Goal: Communication & Community: Answer question/provide support

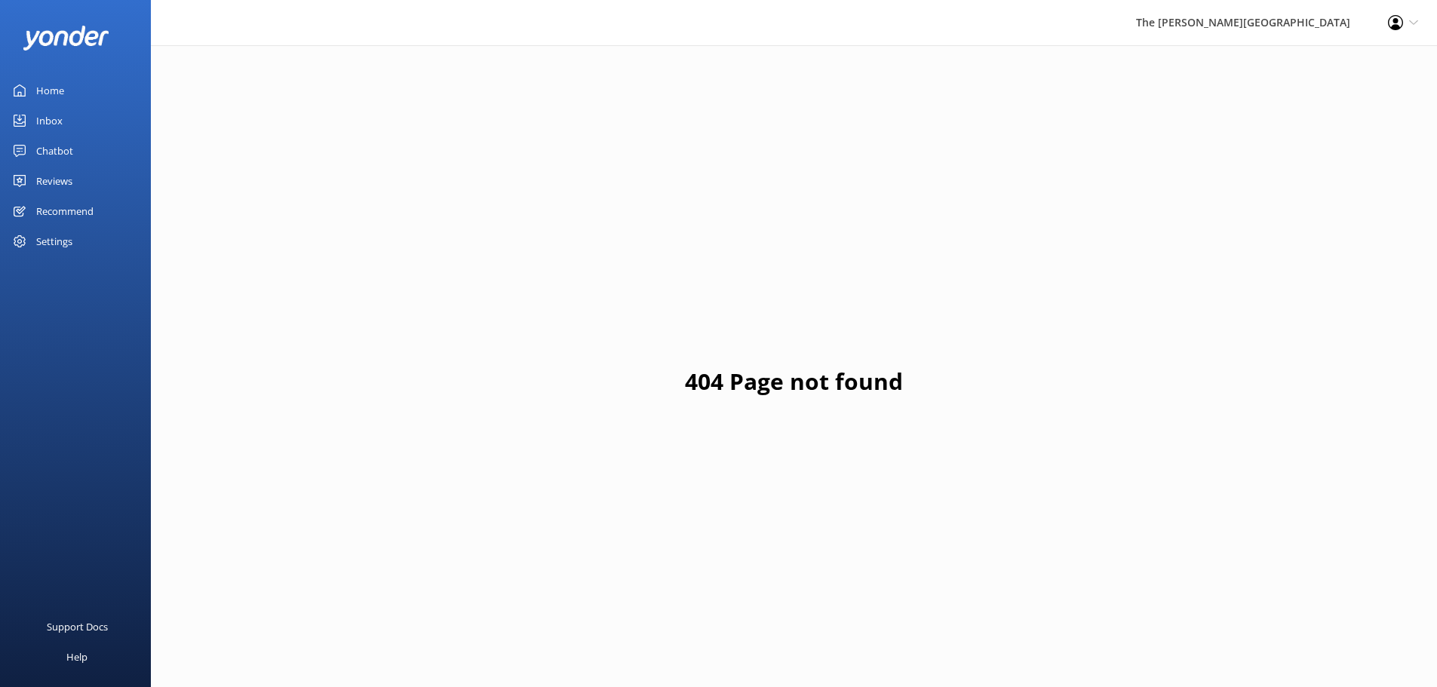
click at [67, 118] on link "Inbox" at bounding box center [75, 121] width 151 height 30
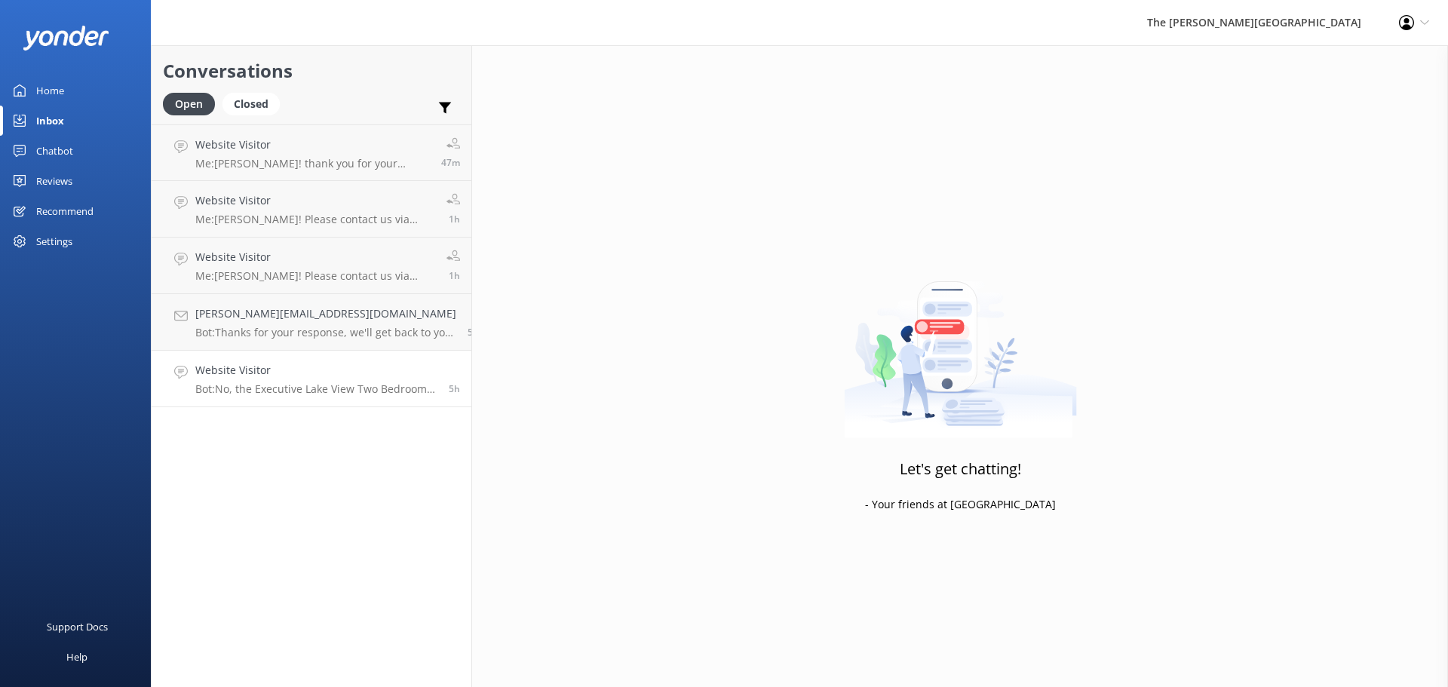
click at [281, 388] on p "Bot: No, the Executive Lake View Two Bedroom Apartment does not feature a batht…" at bounding box center [316, 389] width 242 height 14
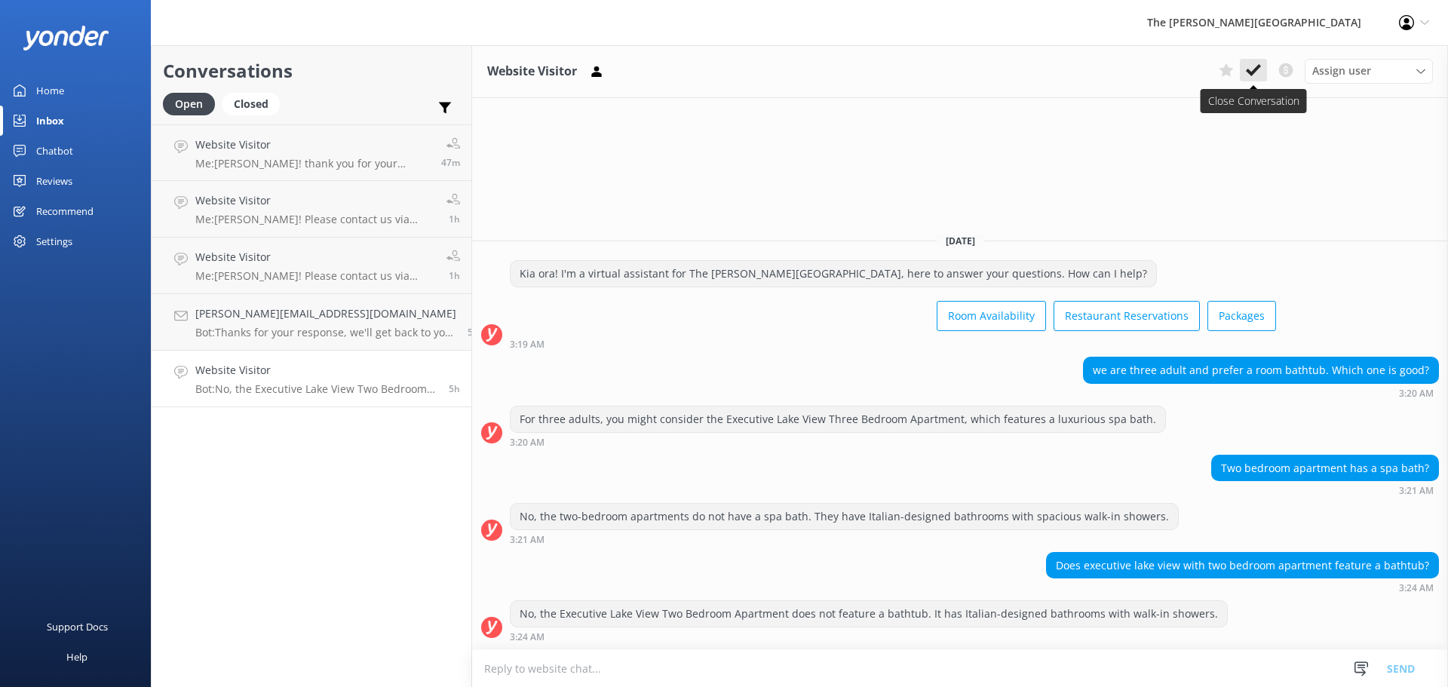
click at [1260, 64] on icon at bounding box center [1253, 70] width 15 height 15
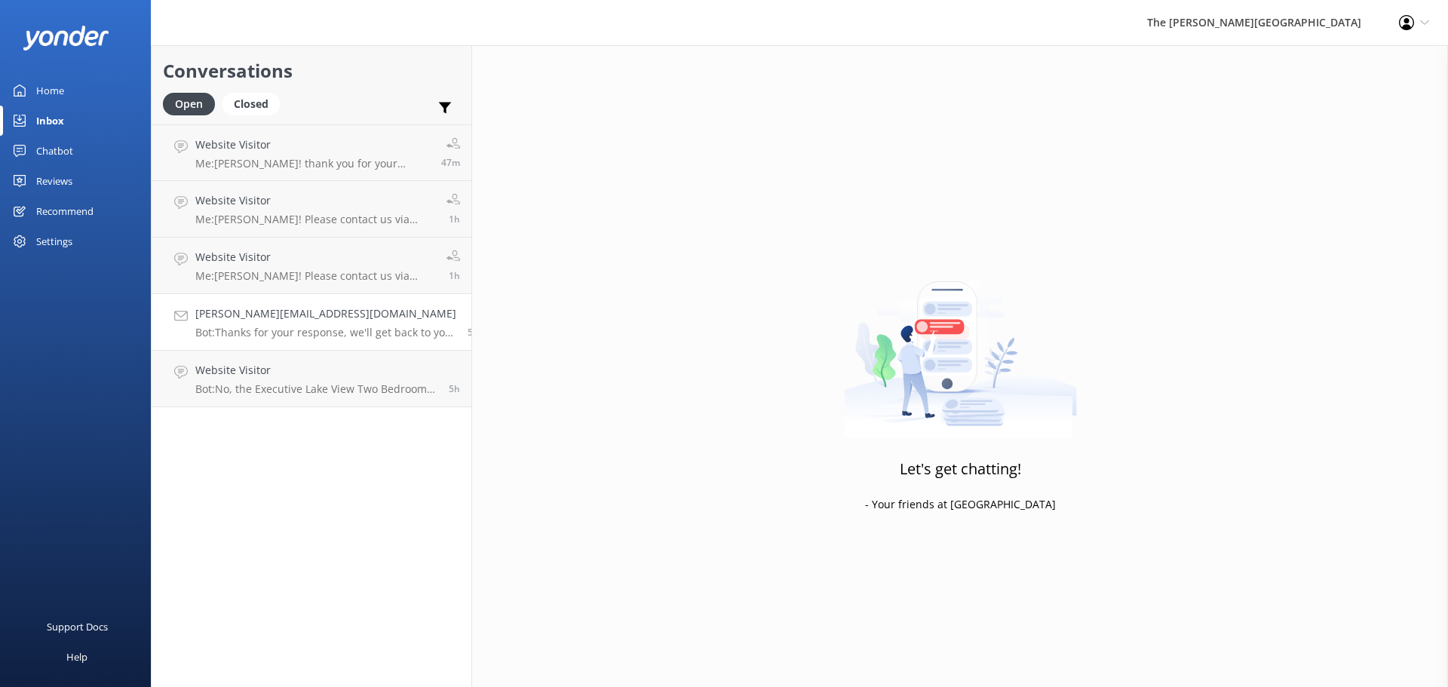
click at [290, 315] on h4 "[PERSON_NAME][EMAIL_ADDRESS][DOMAIN_NAME]" at bounding box center [325, 314] width 261 height 17
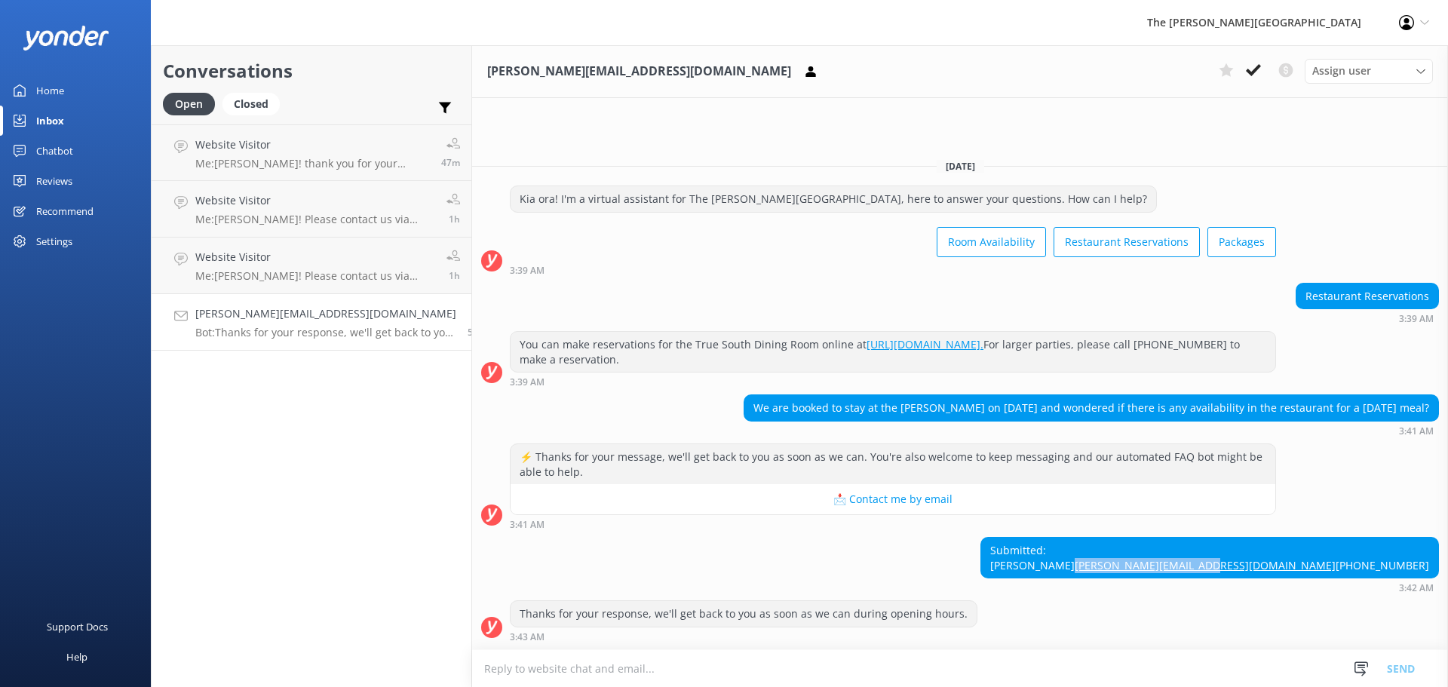
drag, startPoint x: 1436, startPoint y: 548, endPoint x: 1300, endPoint y: 552, distance: 135.8
click at [1300, 552] on div "Submitted: [PERSON_NAME] [PERSON_NAME][EMAIL_ADDRESS][DOMAIN_NAME] [PHONE_NUMBE…" at bounding box center [1209, 558] width 457 height 40
copy link "[PERSON_NAME][EMAIL_ADDRESS][DOMAIN_NAME]"
drag, startPoint x: 759, startPoint y: 376, endPoint x: 1448, endPoint y: 372, distance: 688.7
click at [1448, 395] on div "We are booked to stay at the [PERSON_NAME] on [DATE] and wondered if there is a…" at bounding box center [960, 415] width 976 height 41
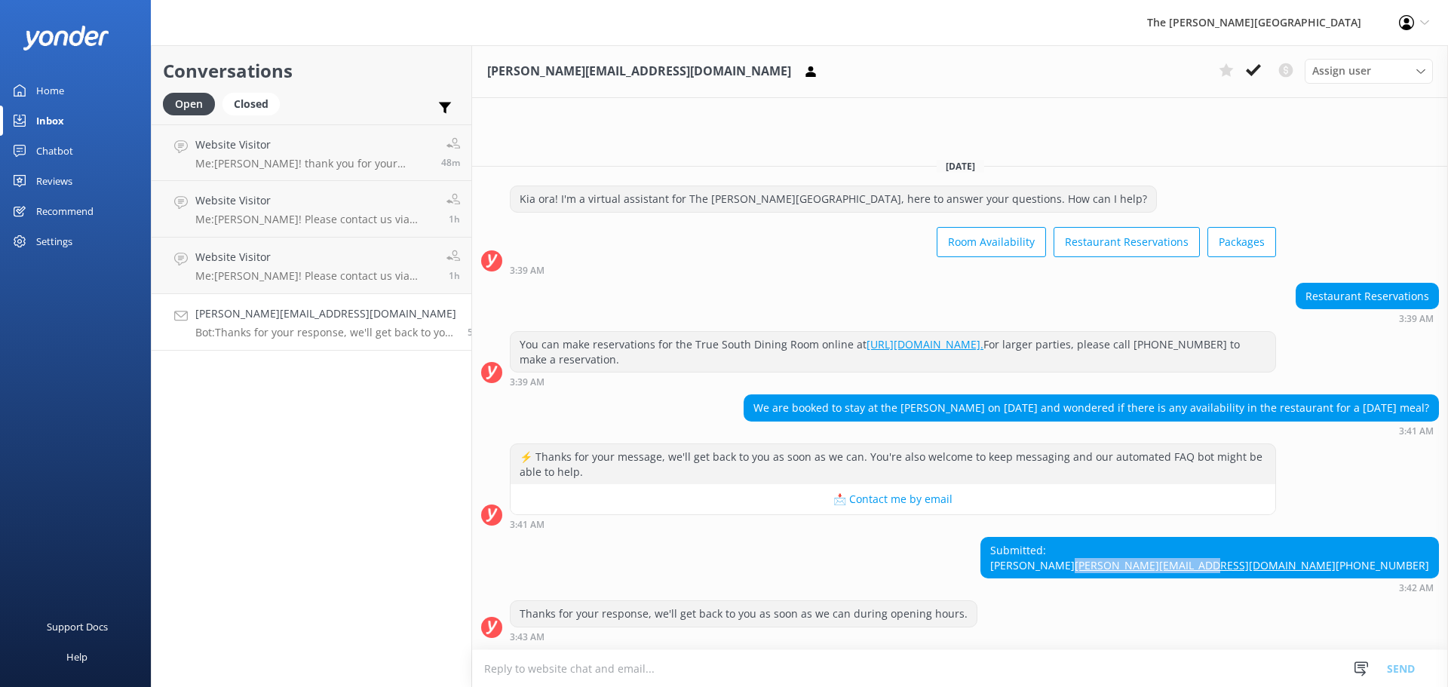
copy div "We are booked to stay at the [PERSON_NAME] on [DATE] and wondered if there is a…"
drag, startPoint x: 308, startPoint y: 316, endPoint x: 334, endPoint y: 315, distance: 26.4
click at [308, 316] on h4 "[PERSON_NAME][EMAIL_ADDRESS][DOMAIN_NAME]" at bounding box center [325, 314] width 261 height 17
click at [1257, 70] on use at bounding box center [1253, 70] width 15 height 12
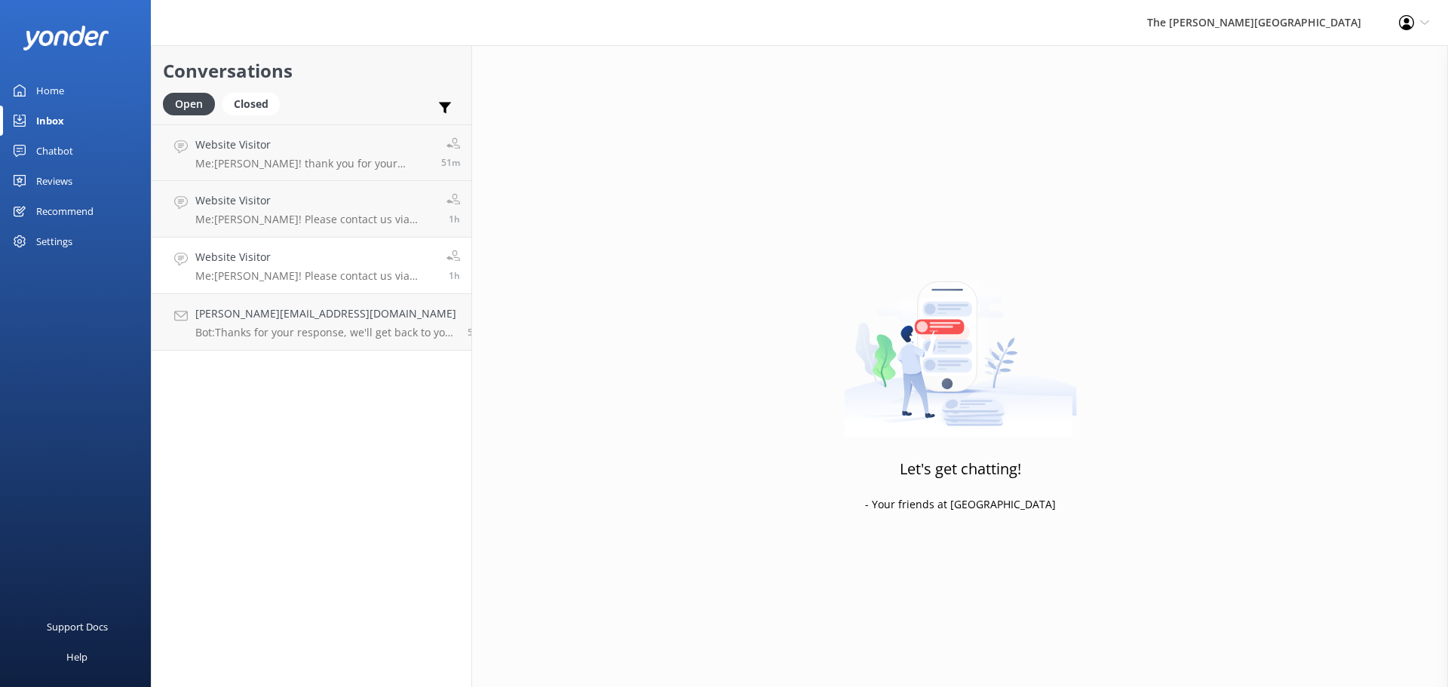
click at [238, 281] on p "Me: [PERSON_NAME]! Please contact us via [EMAIL_ADDRESS][DOMAIN_NAME] or please…" at bounding box center [315, 276] width 240 height 14
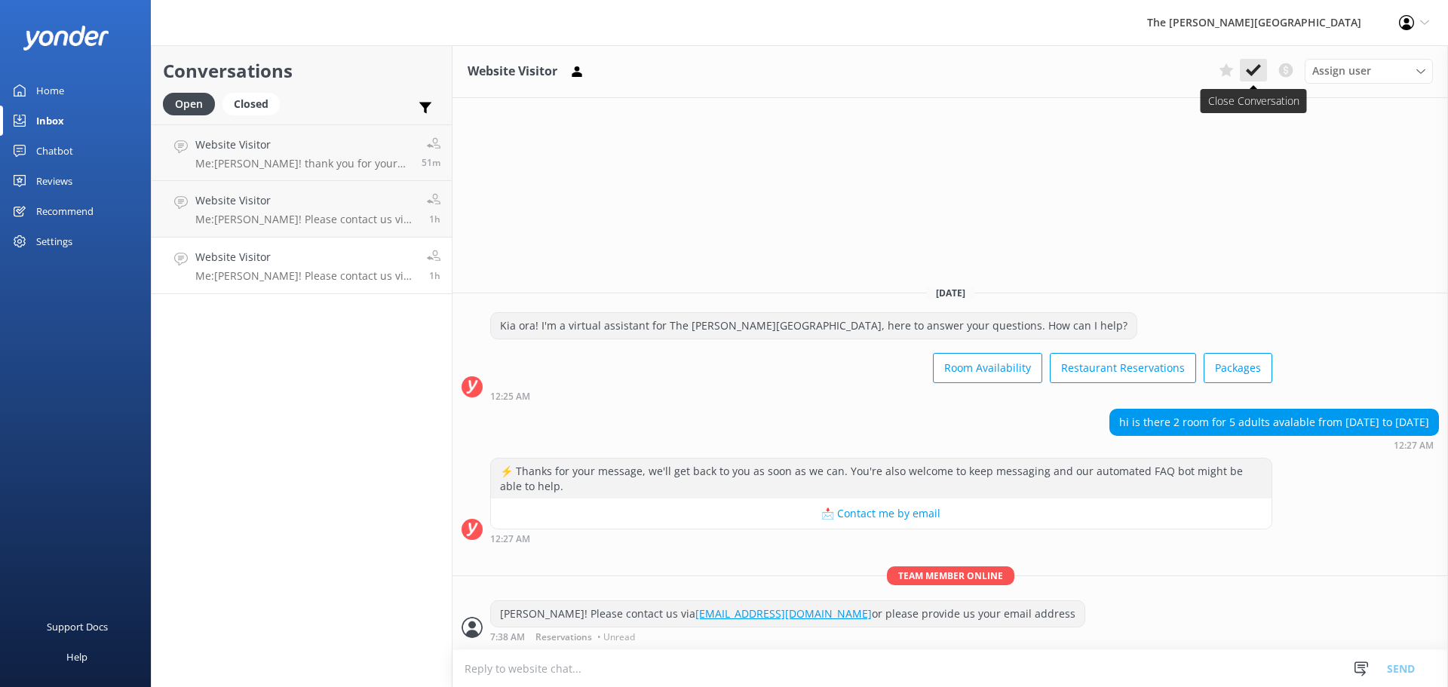
click at [1250, 73] on use at bounding box center [1253, 70] width 15 height 12
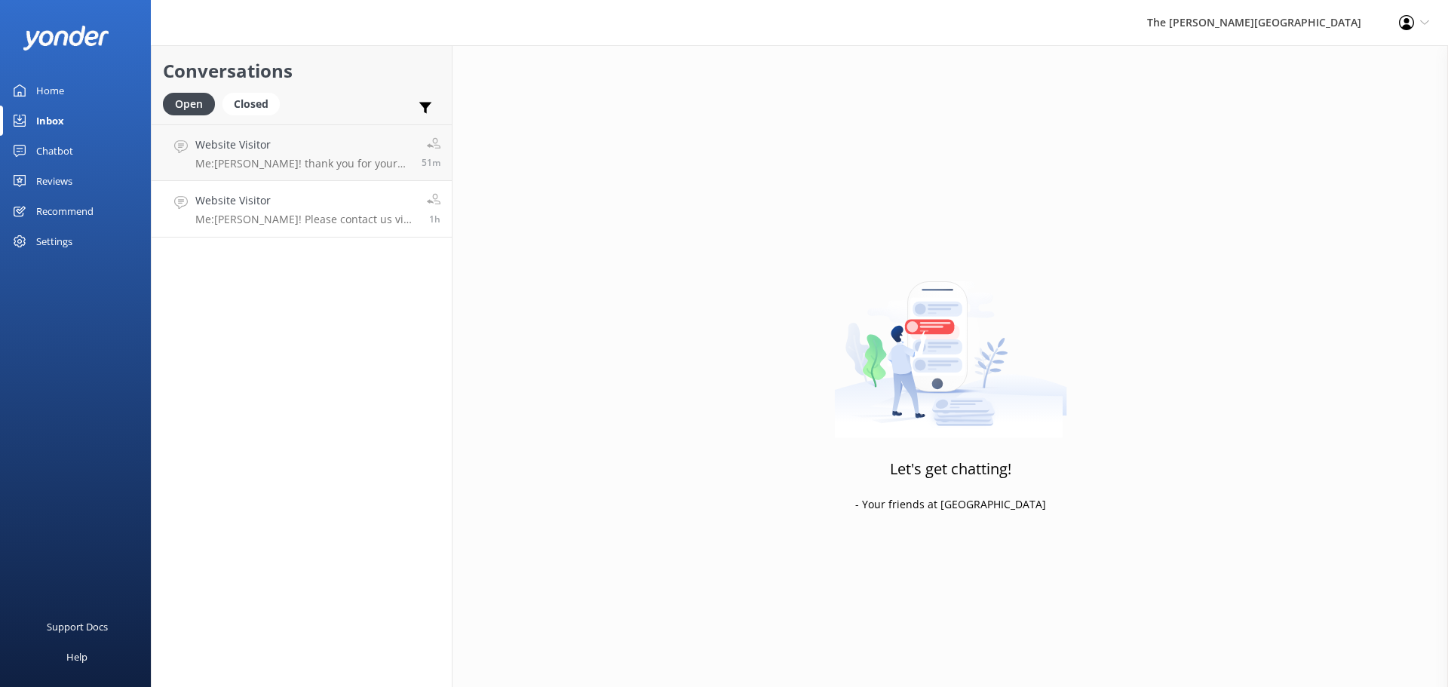
click at [276, 213] on p "Me: [PERSON_NAME]! Please contact us via [EMAIL_ADDRESS][DOMAIN_NAME] or please…" at bounding box center [305, 220] width 220 height 14
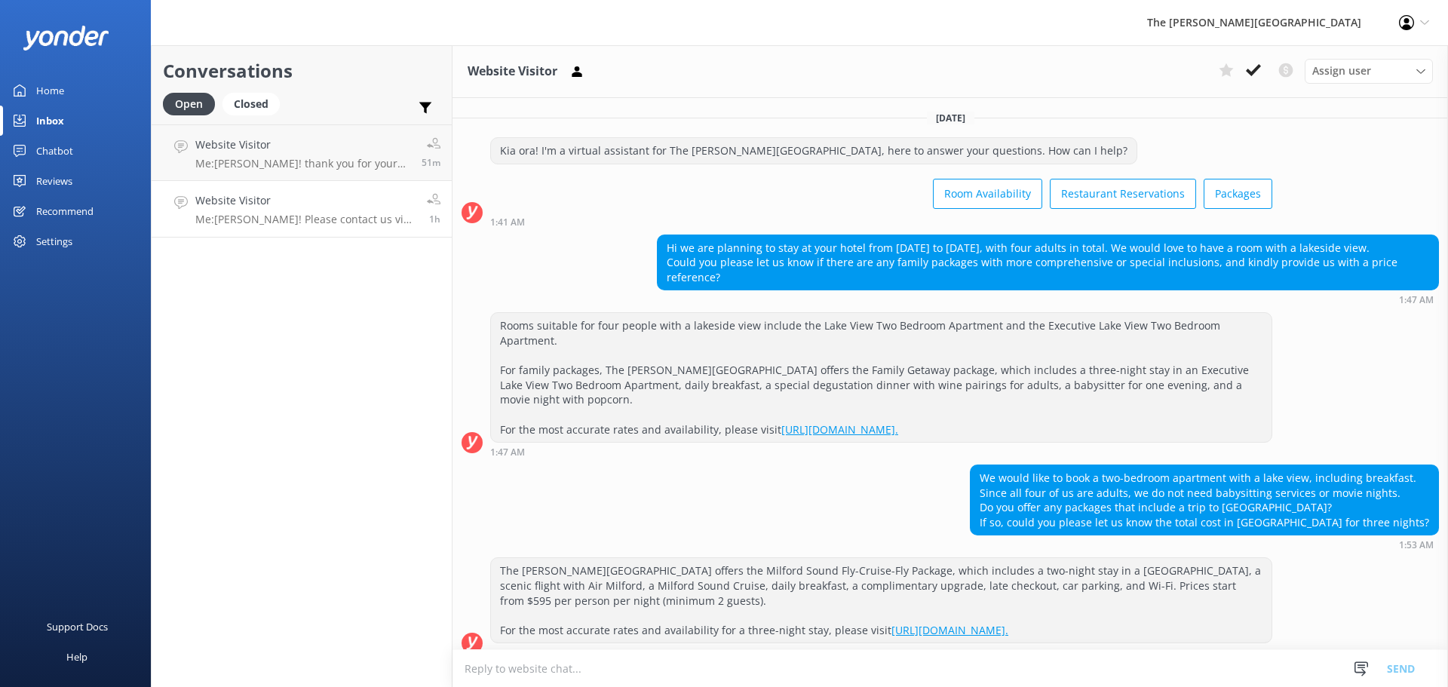
scroll to position [114, 0]
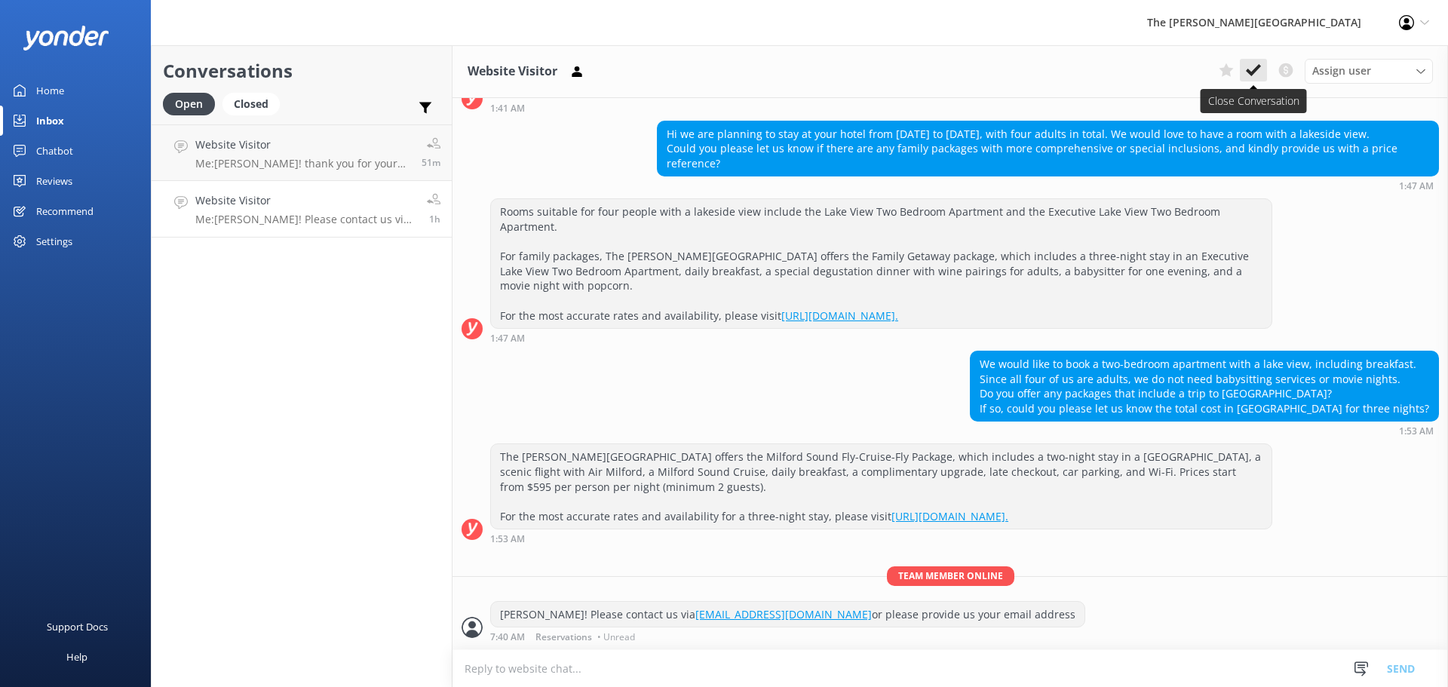
click at [1251, 71] on icon at bounding box center [1253, 70] width 15 height 15
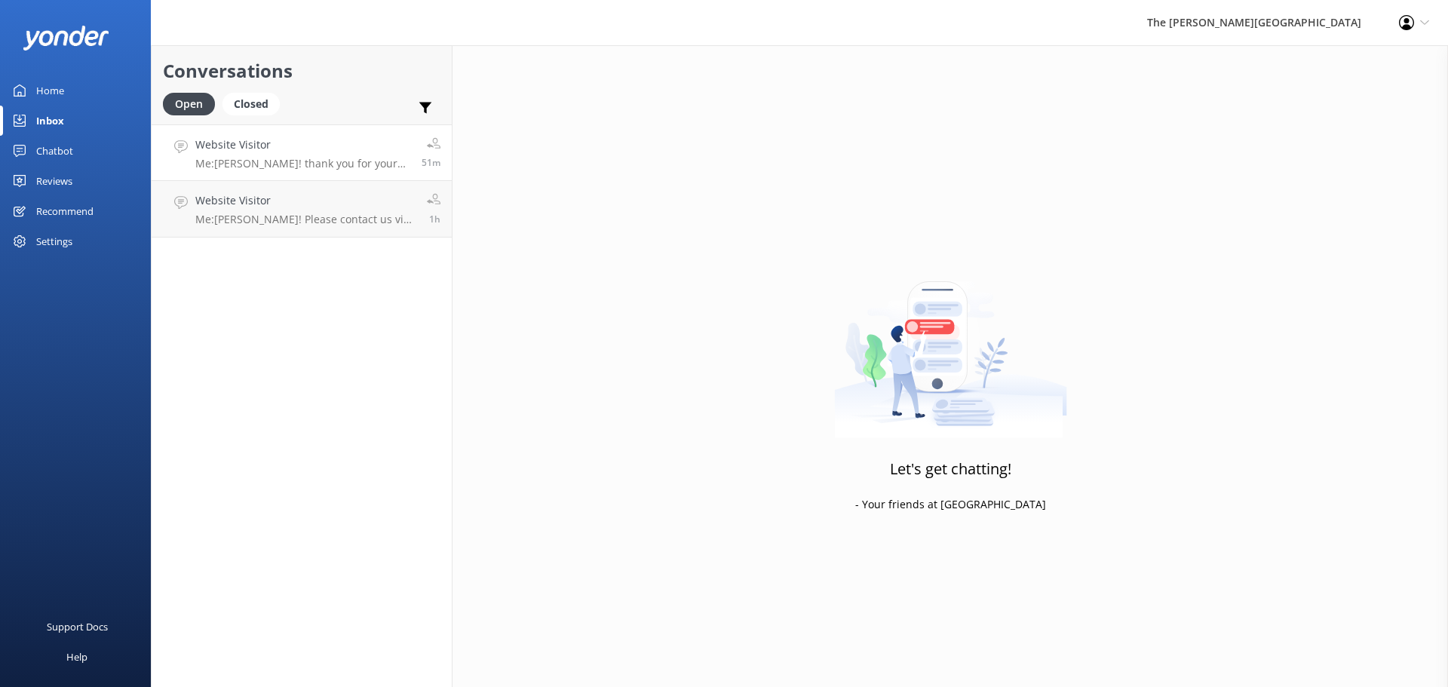
click at [286, 156] on div "Website Visitor Me: Kia Ora! thank you for your message, it is self parking. pl…" at bounding box center [302, 153] width 215 height 32
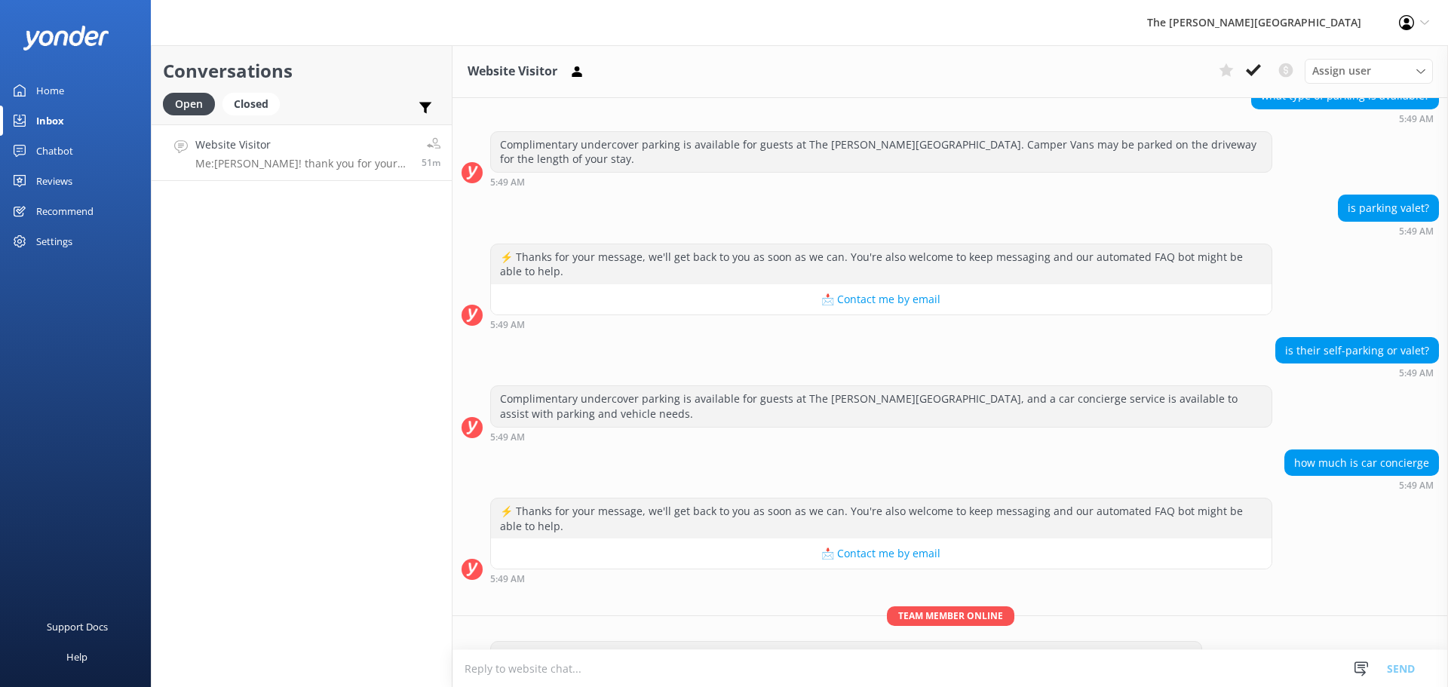
scroll to position [869, 0]
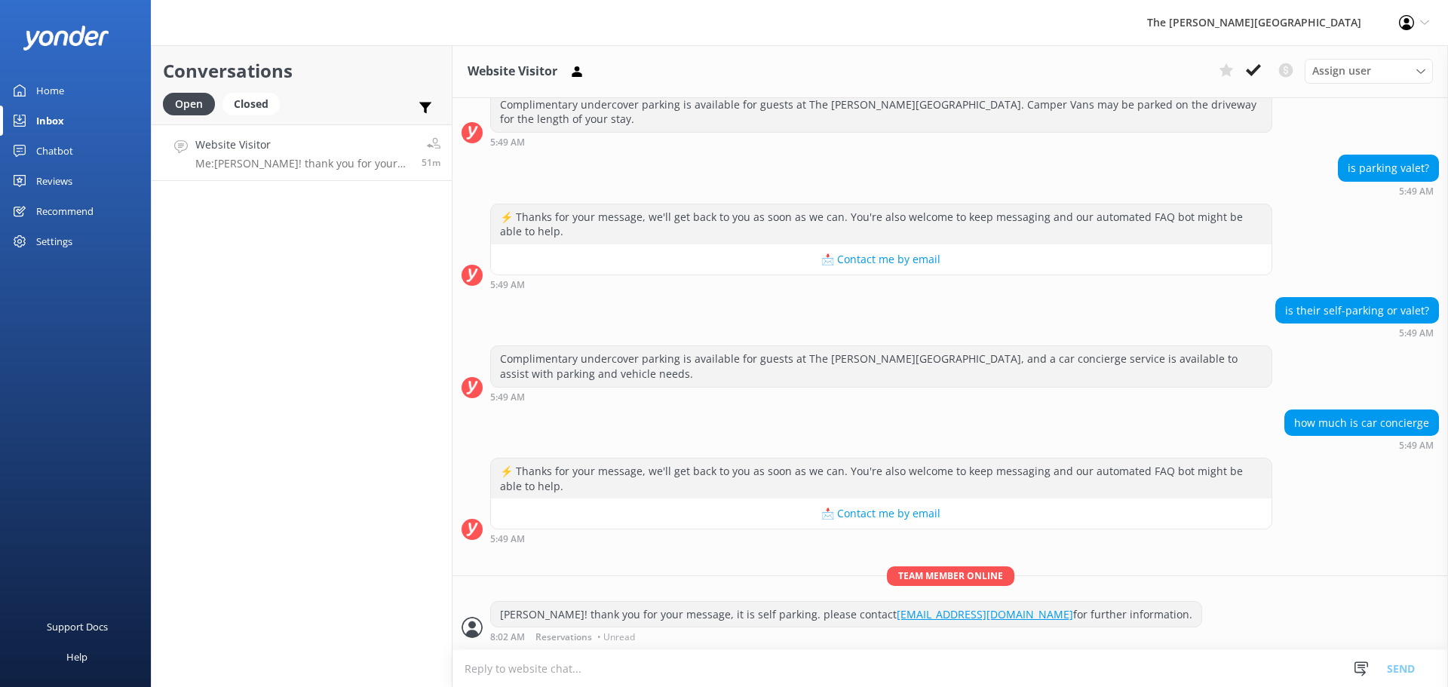
click at [272, 154] on div "Website Visitor Me: Kia Ora! thank you for your message, it is self parking. pl…" at bounding box center [302, 153] width 215 height 32
click at [1254, 68] on icon at bounding box center [1253, 70] width 15 height 15
